Goal: Ask a question

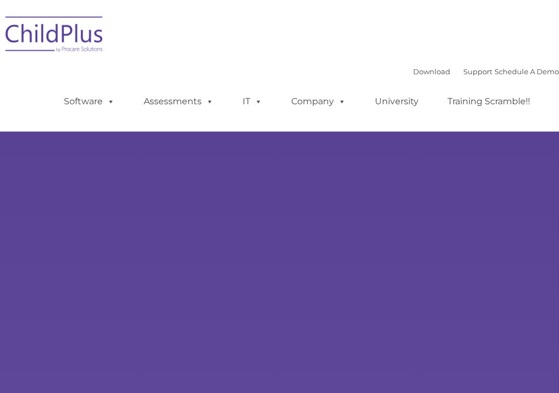
select select "MEDIUM"
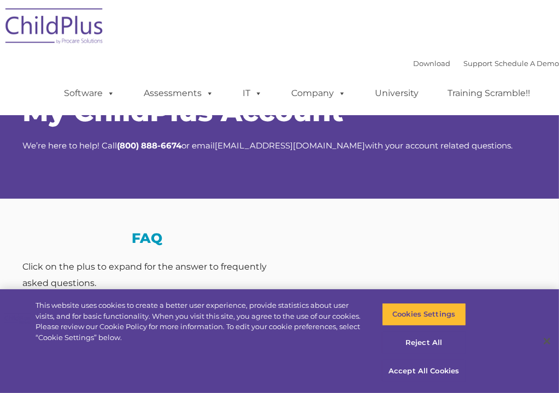
select select "MEDIUM"
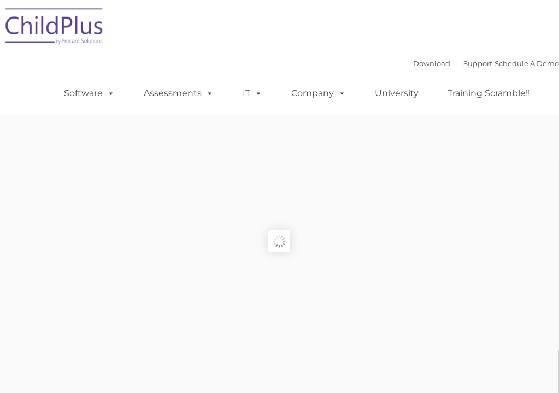
type input ""
